Goal: Information Seeking & Learning: Learn about a topic

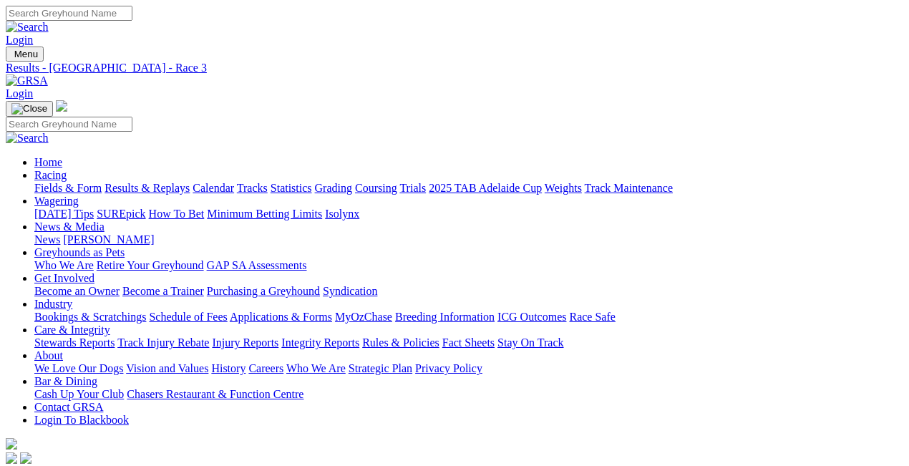
type input "Today, 10 Oct 2025"
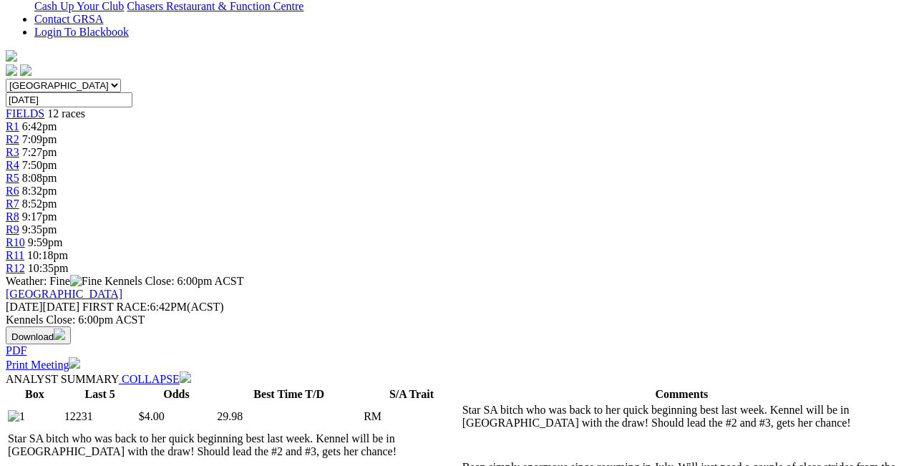
scroll to position [573, 0]
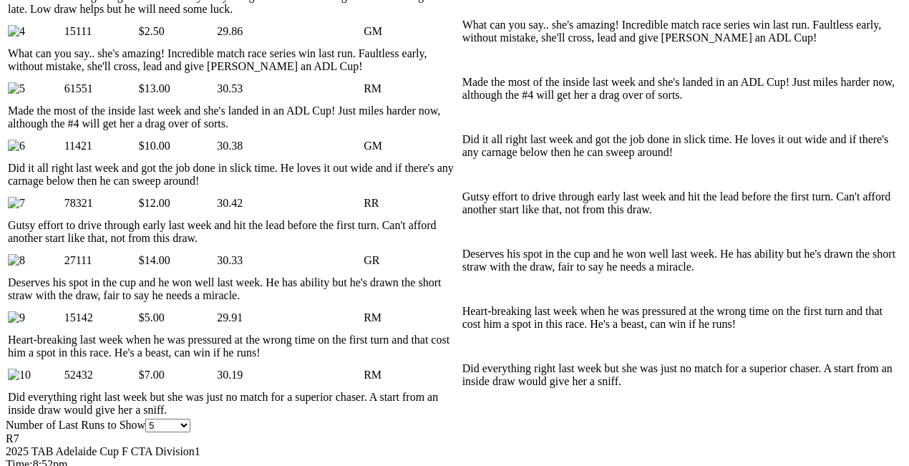
scroll to position [954, 0]
